Goal: Navigation & Orientation: Find specific page/section

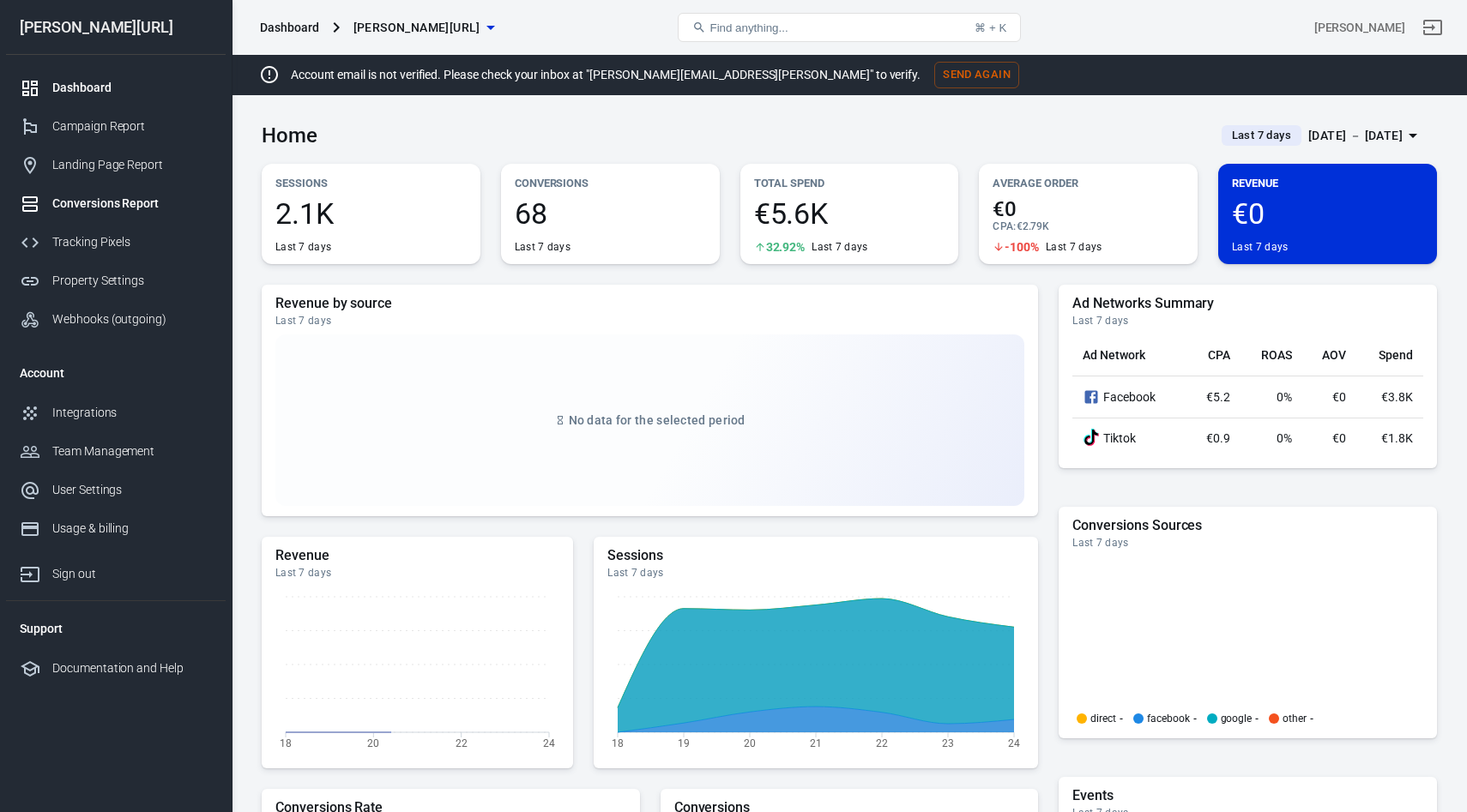
click at [105, 203] on div "Conversions Report" at bounding box center [132, 204] width 160 height 18
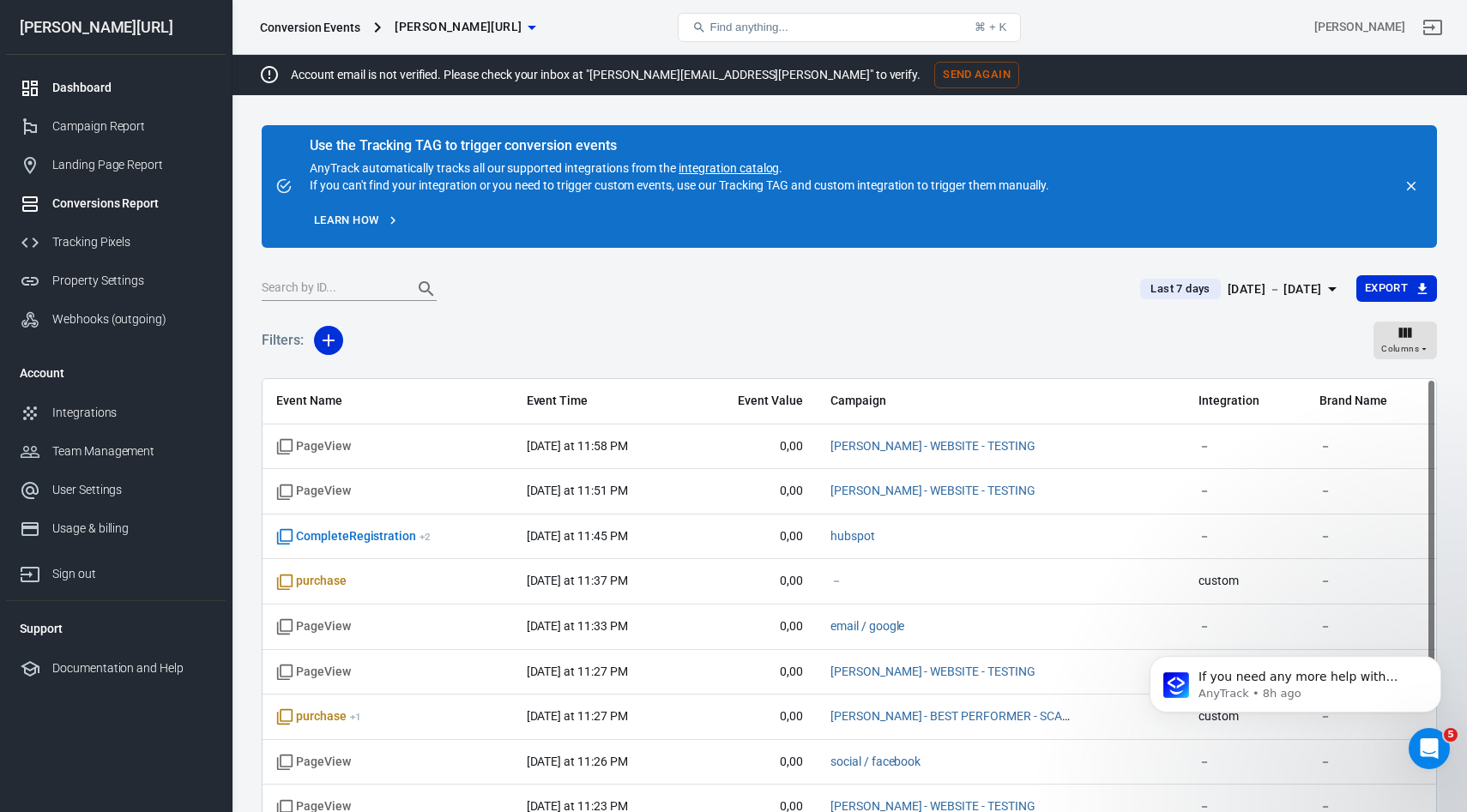
click at [126, 83] on div "Dashboard" at bounding box center [132, 88] width 160 height 18
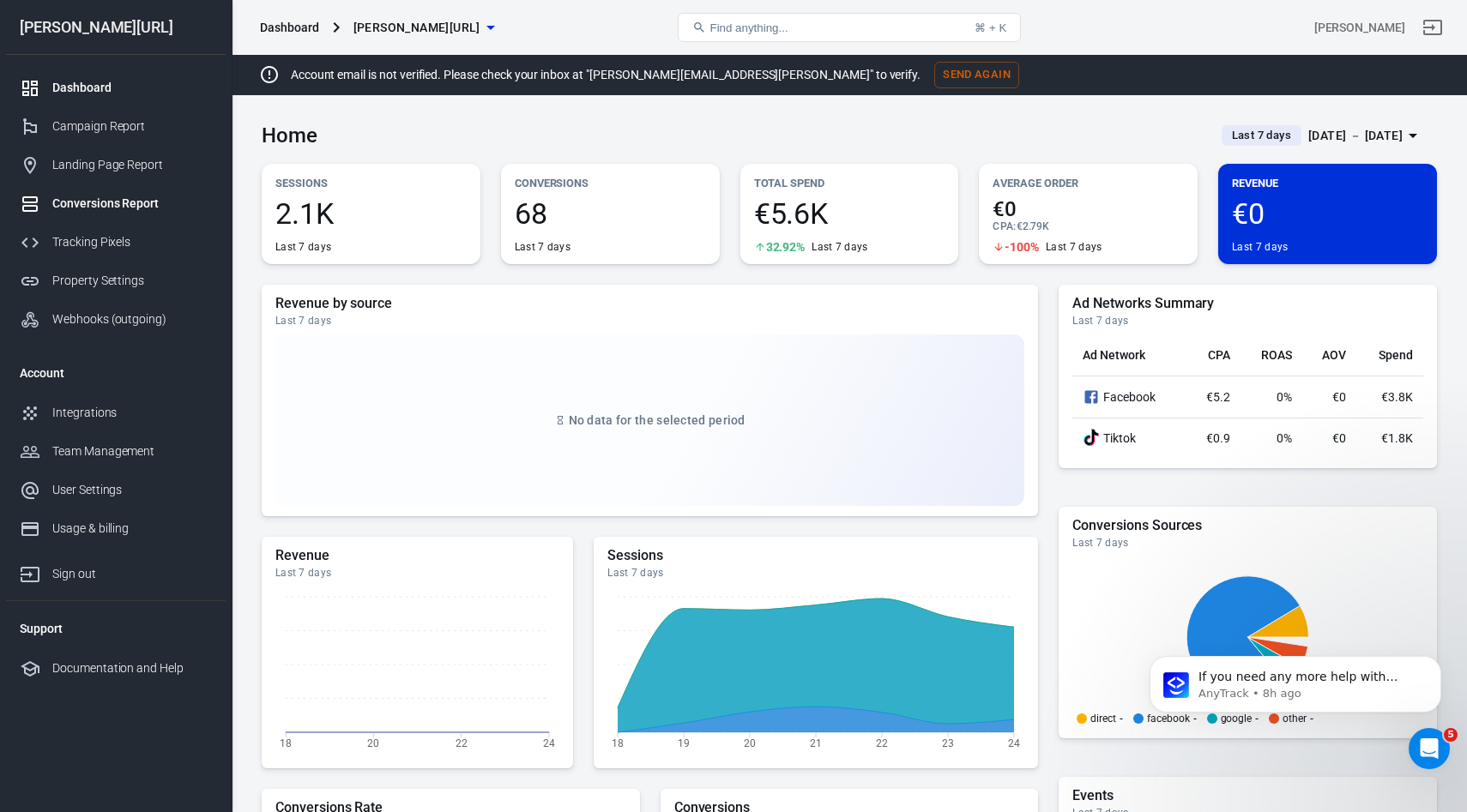
click at [101, 199] on div "Conversions Report" at bounding box center [132, 204] width 160 height 18
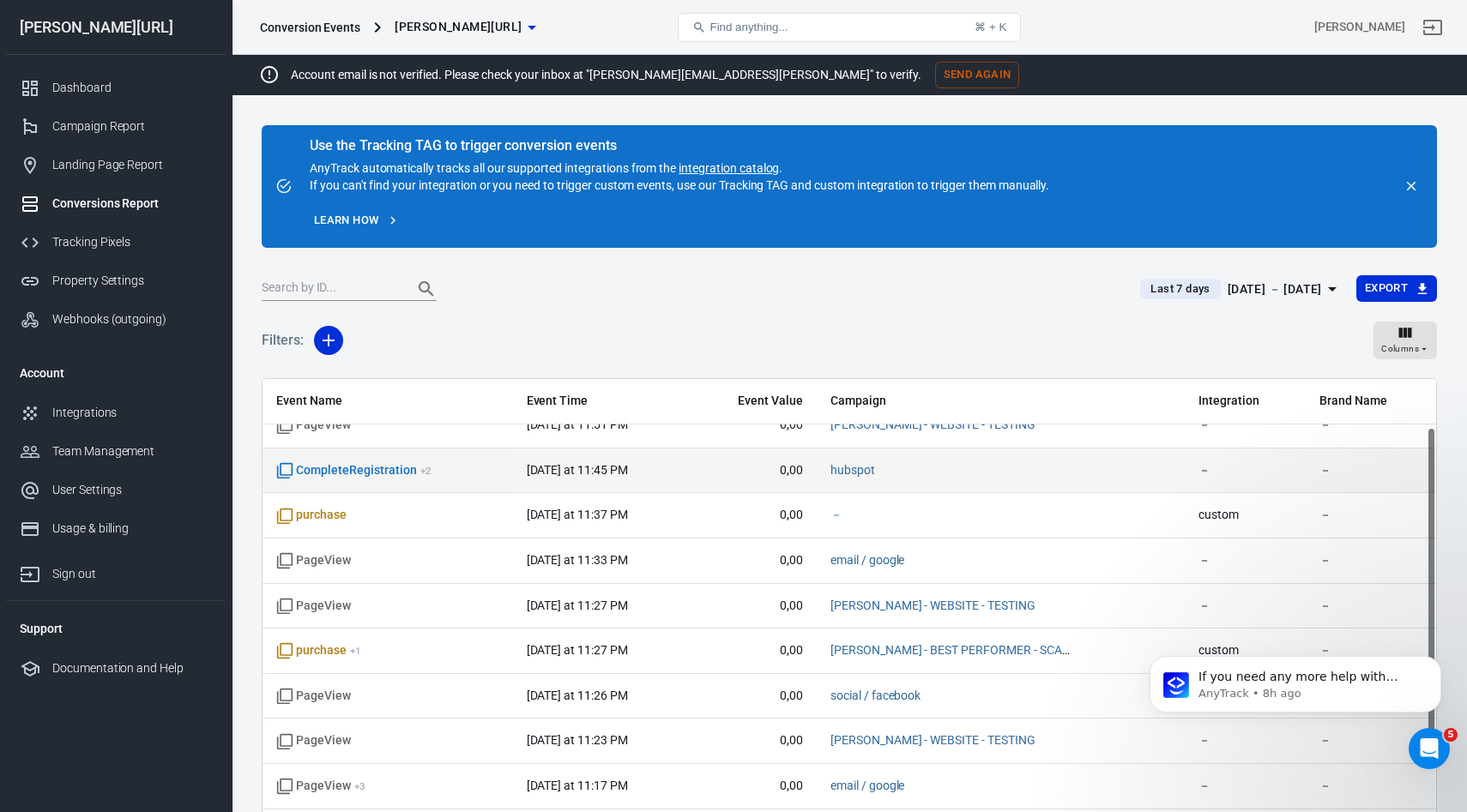
scroll to position [87, 0]
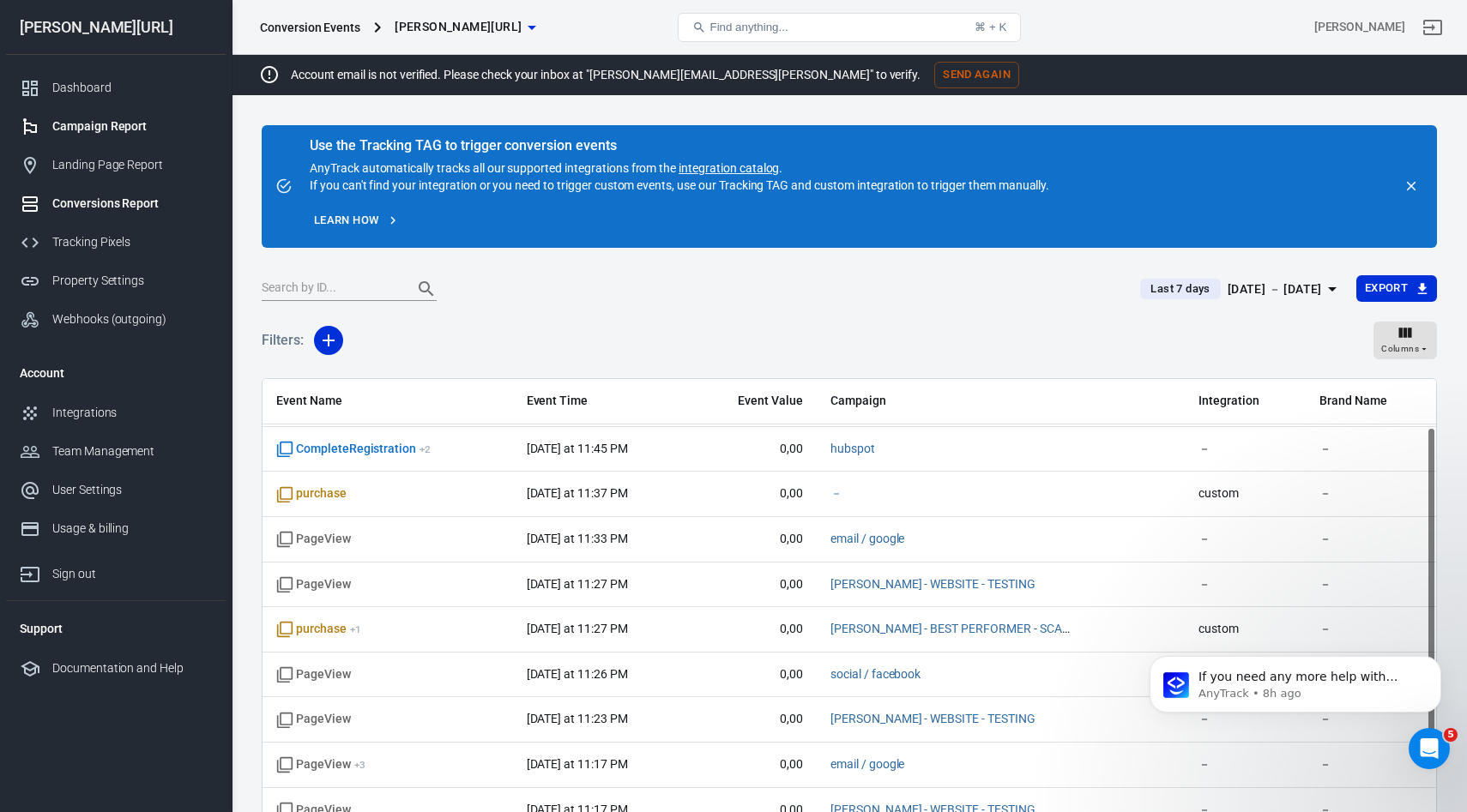
click at [154, 136] on link "Campaign Report" at bounding box center [116, 127] width 219 height 39
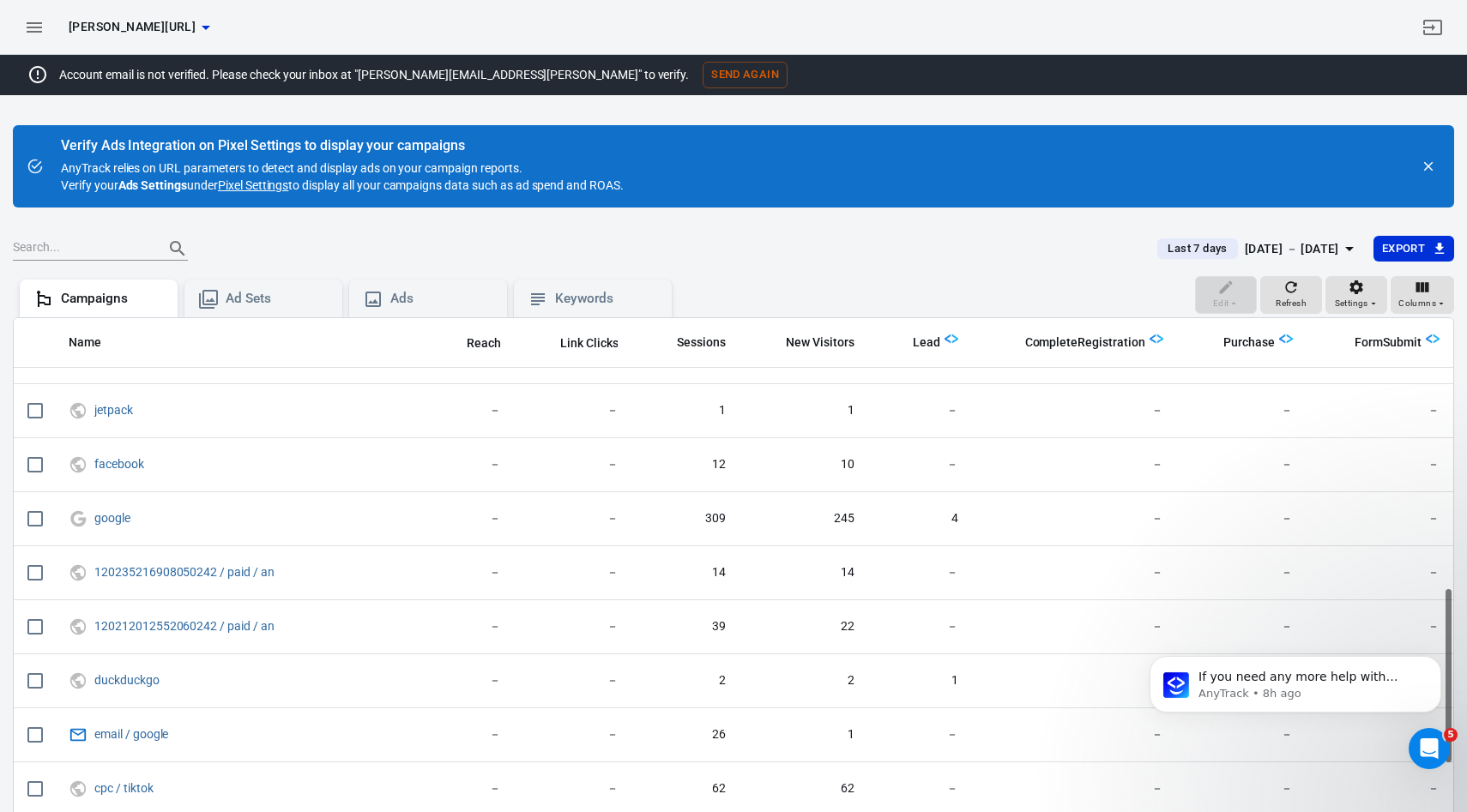
scroll to position [740, 0]
